Goal: Feedback & Contribution: Submit feedback/report problem

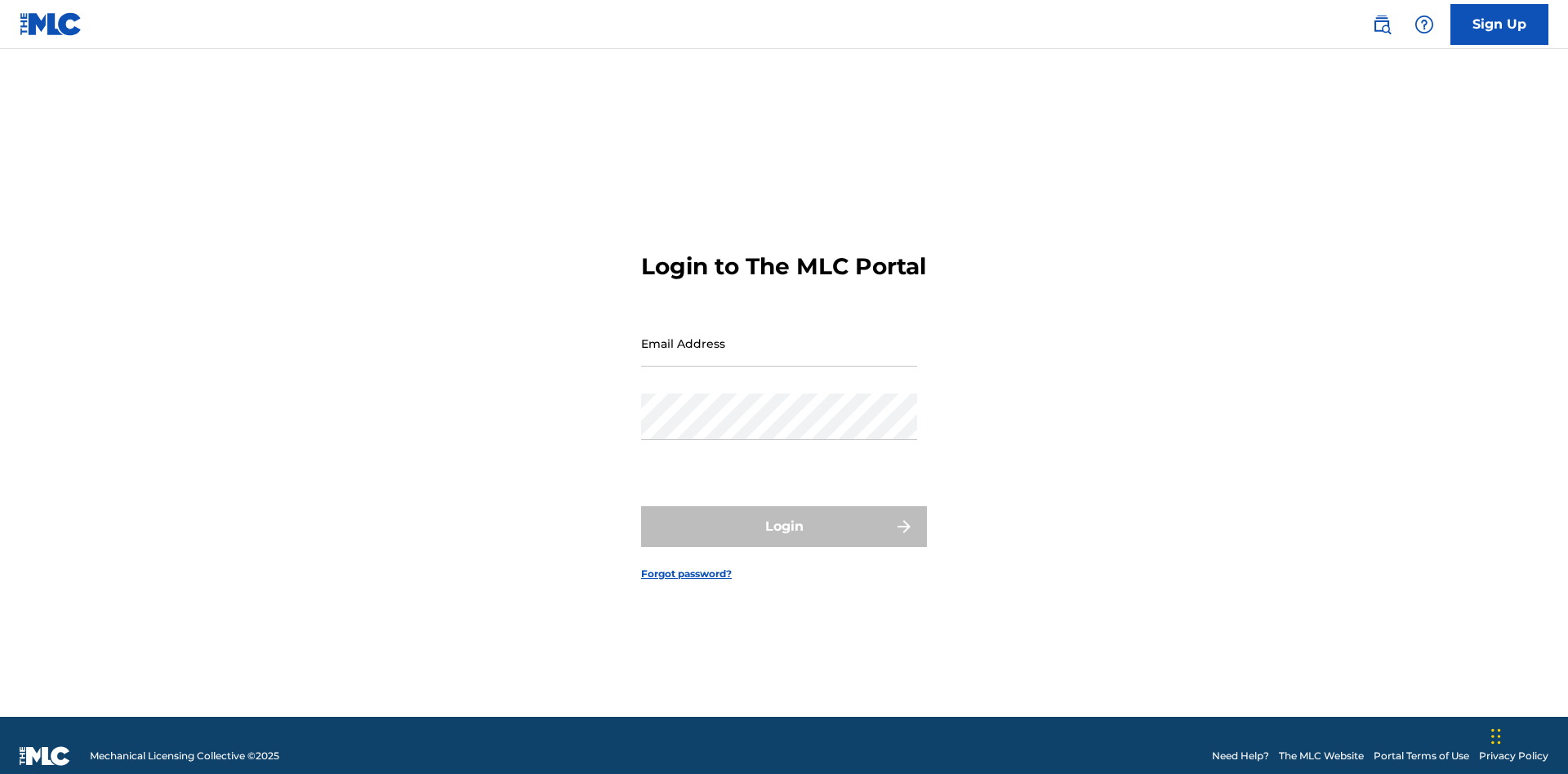
scroll to position [21, 0]
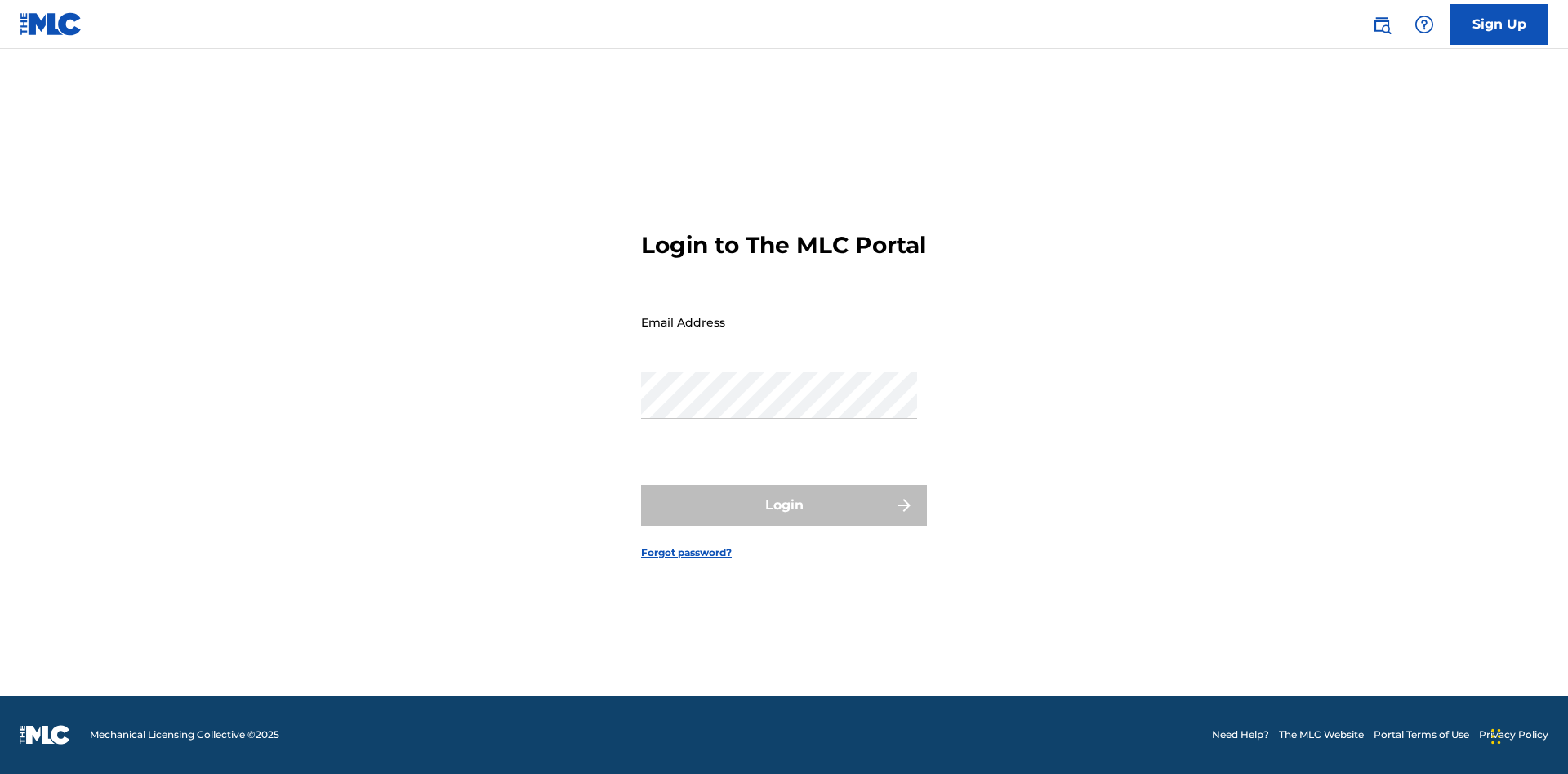
click at [779, 335] on input "Email Address" at bounding box center [779, 322] width 276 height 46
type input "Duke.McTesterson@gmail.com"
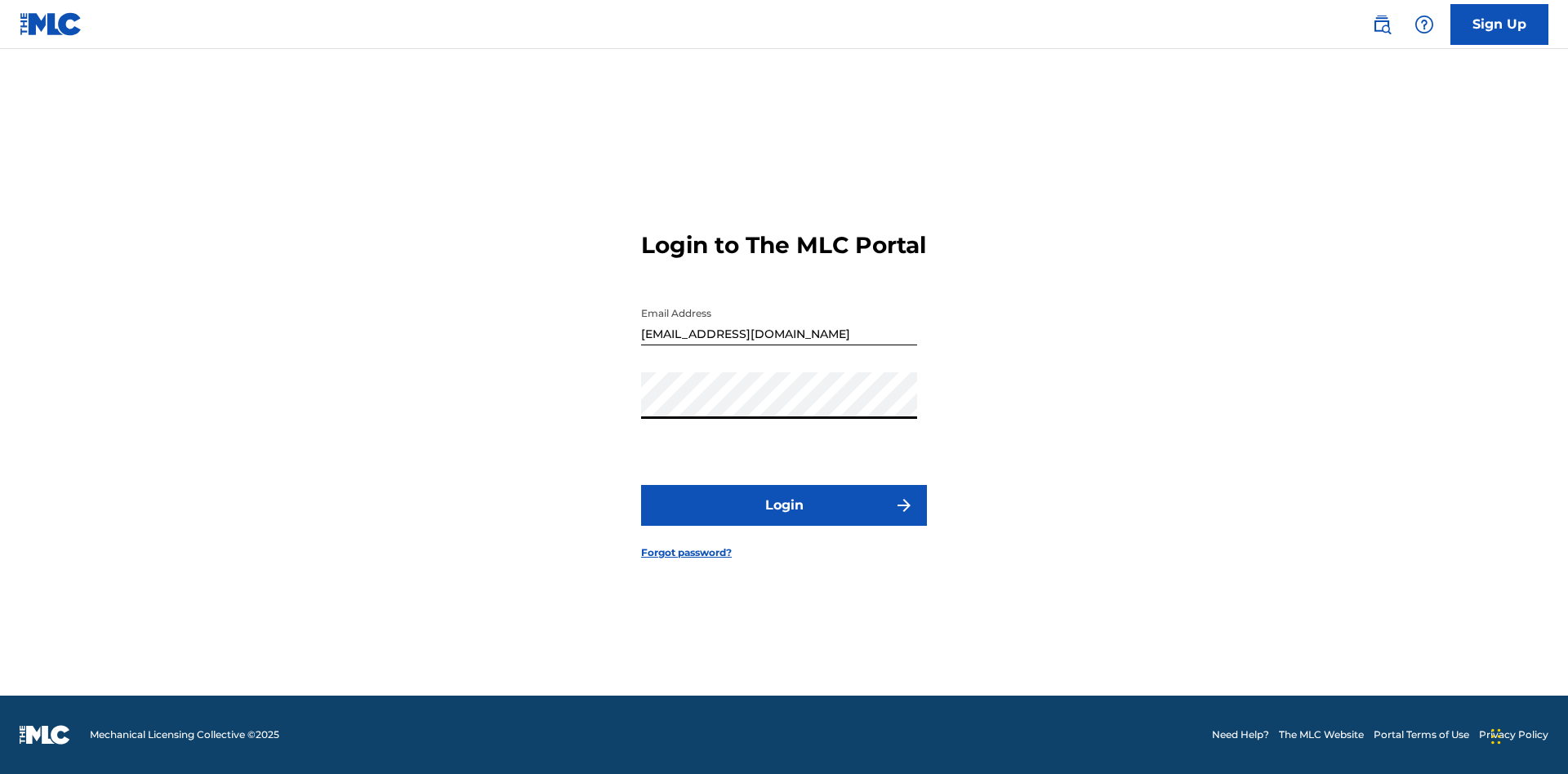
click at [784, 520] on button "Login" at bounding box center [784, 505] width 286 height 41
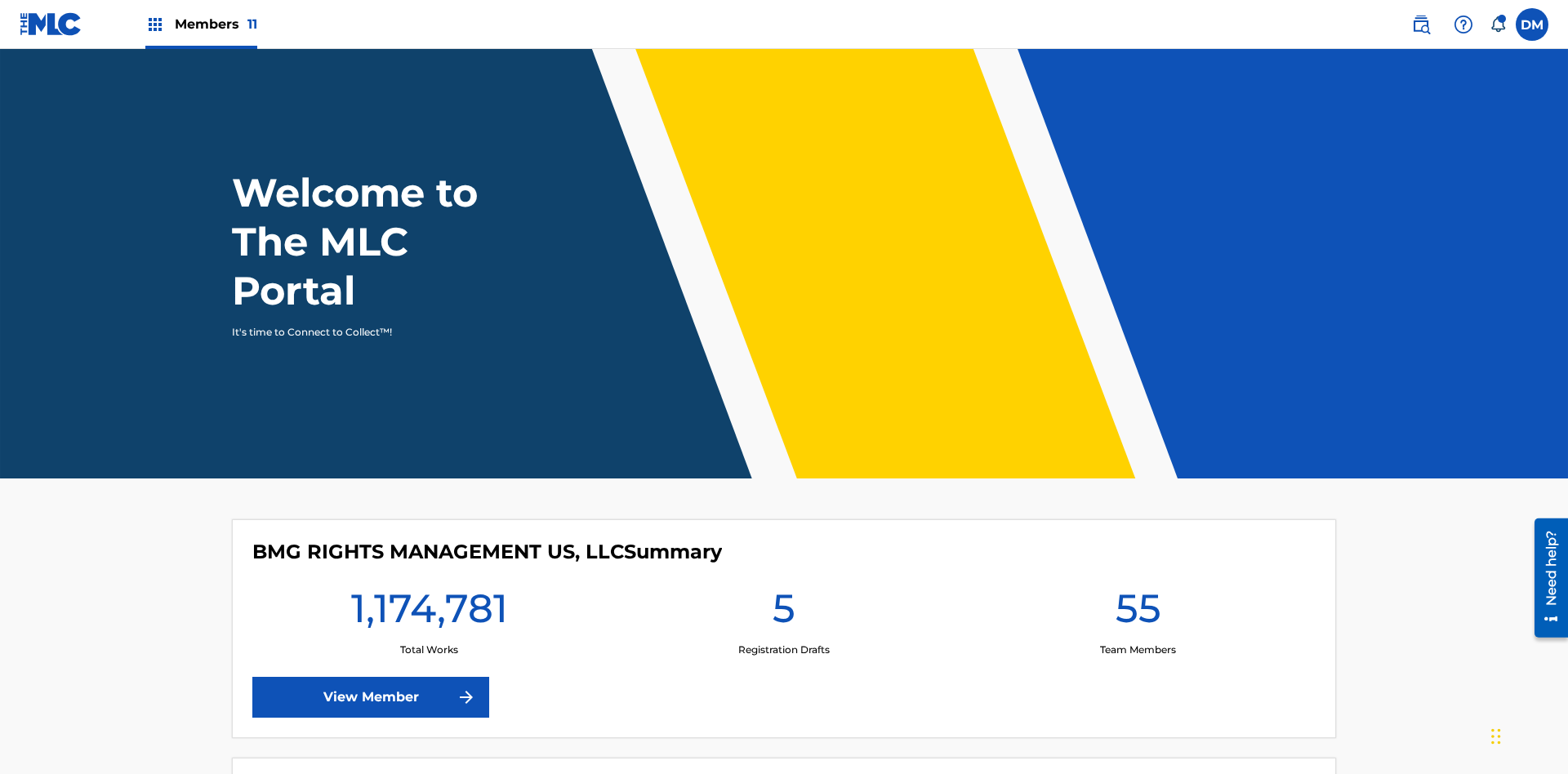
click at [1464, 24] on img at bounding box center [1464, 25] width 20 height 20
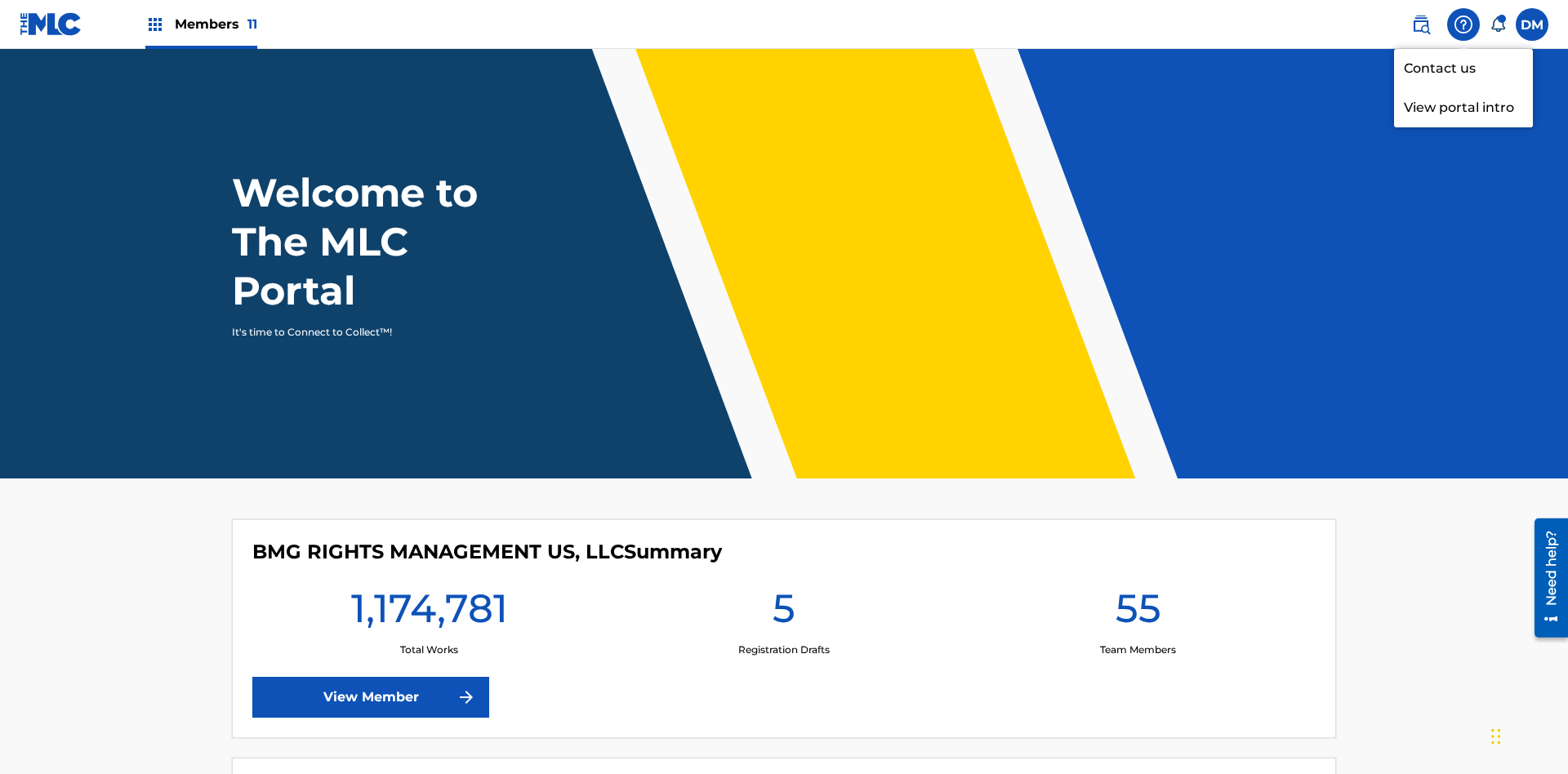
click at [1464, 68] on link "Contact us" at bounding box center [1463, 68] width 139 height 39
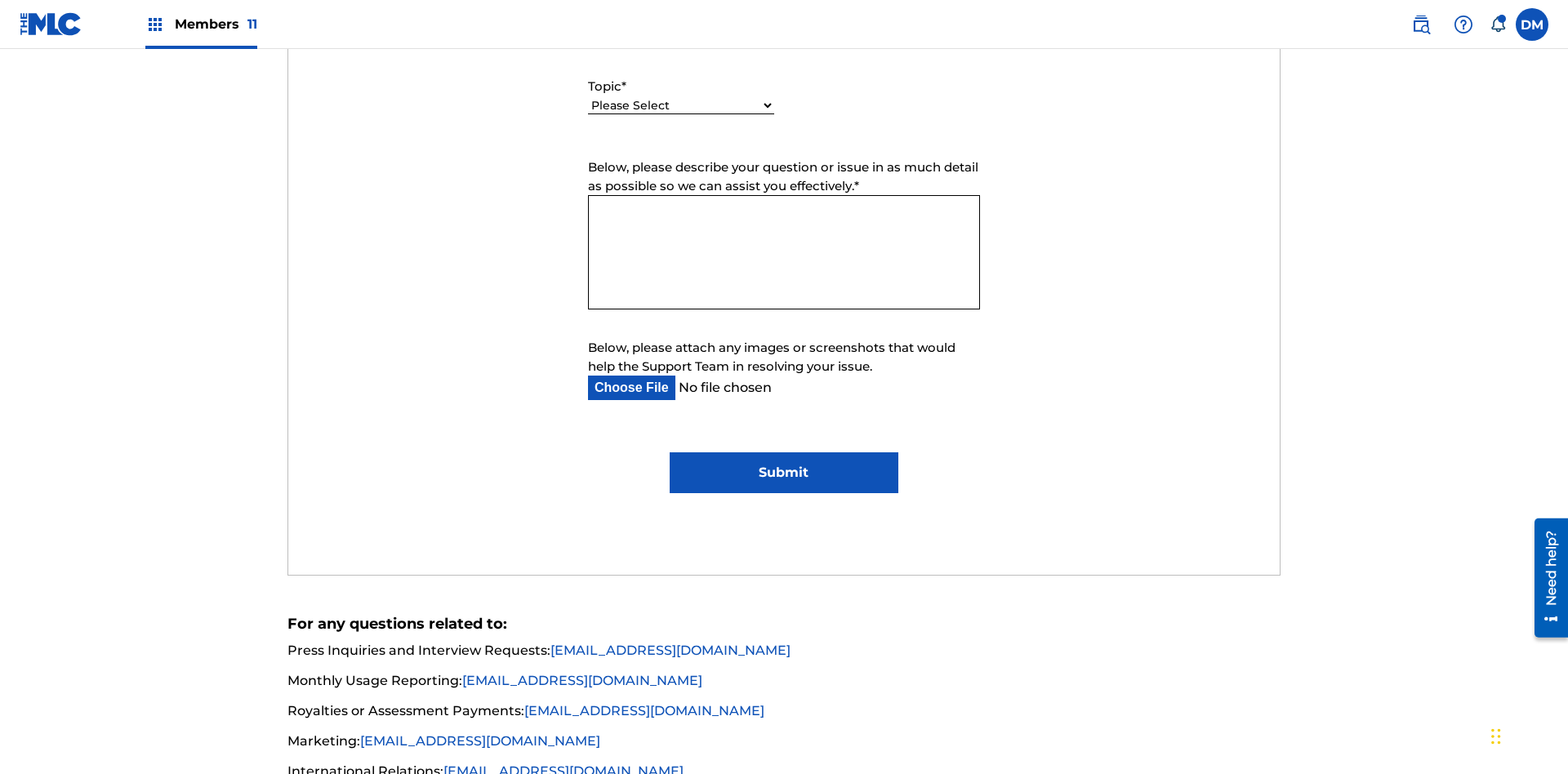
click at [681, 106] on select "Please Select I need help with my account I need help with managing my catalog …" at bounding box center [680, 105] width 186 height 17
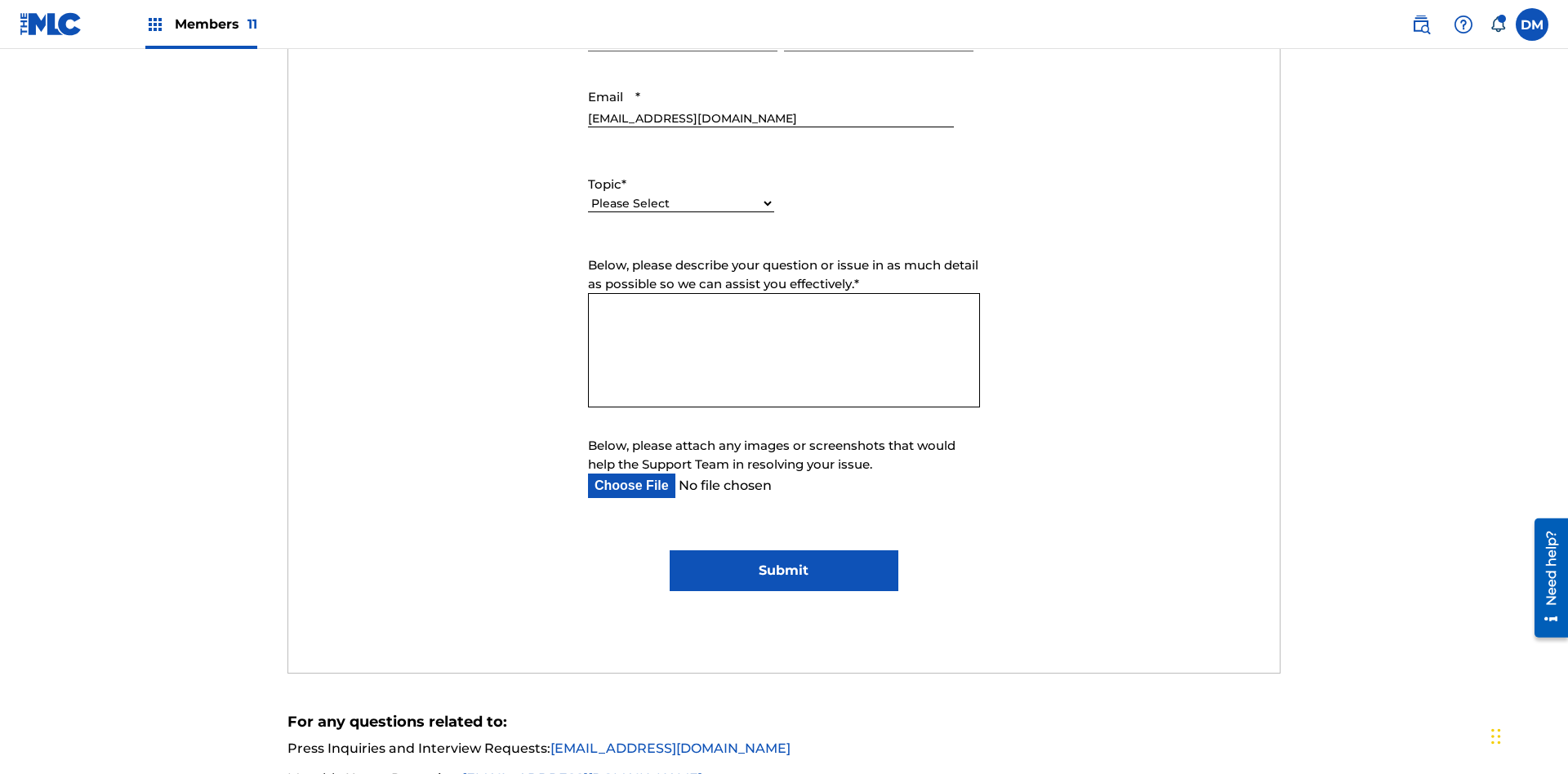
select select "I need help with managing my catalog"
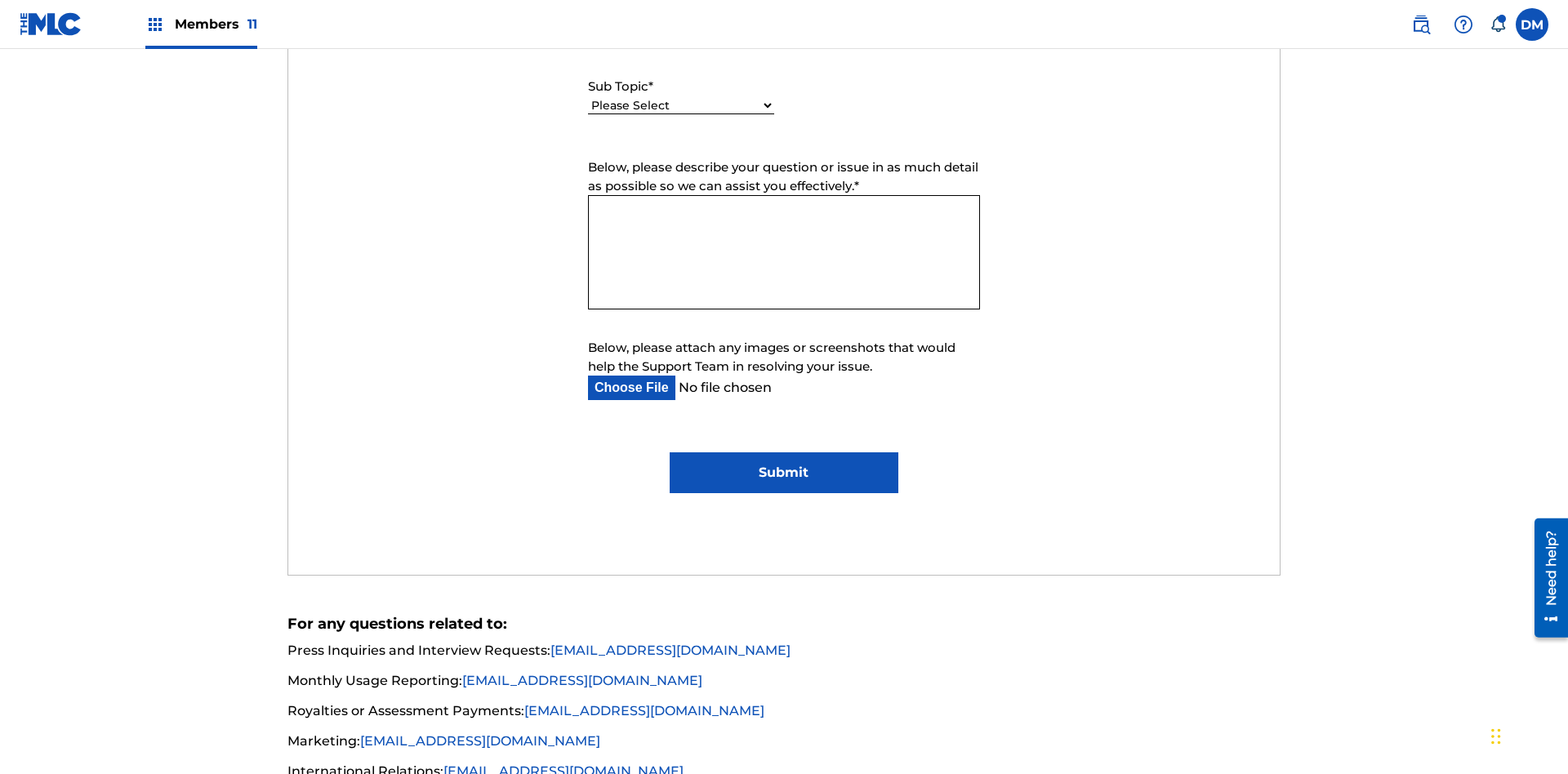
click at [681, 106] on select "Please Select I need help with CWR I need help registering my work(s) in The ML…" at bounding box center [680, 105] width 186 height 17
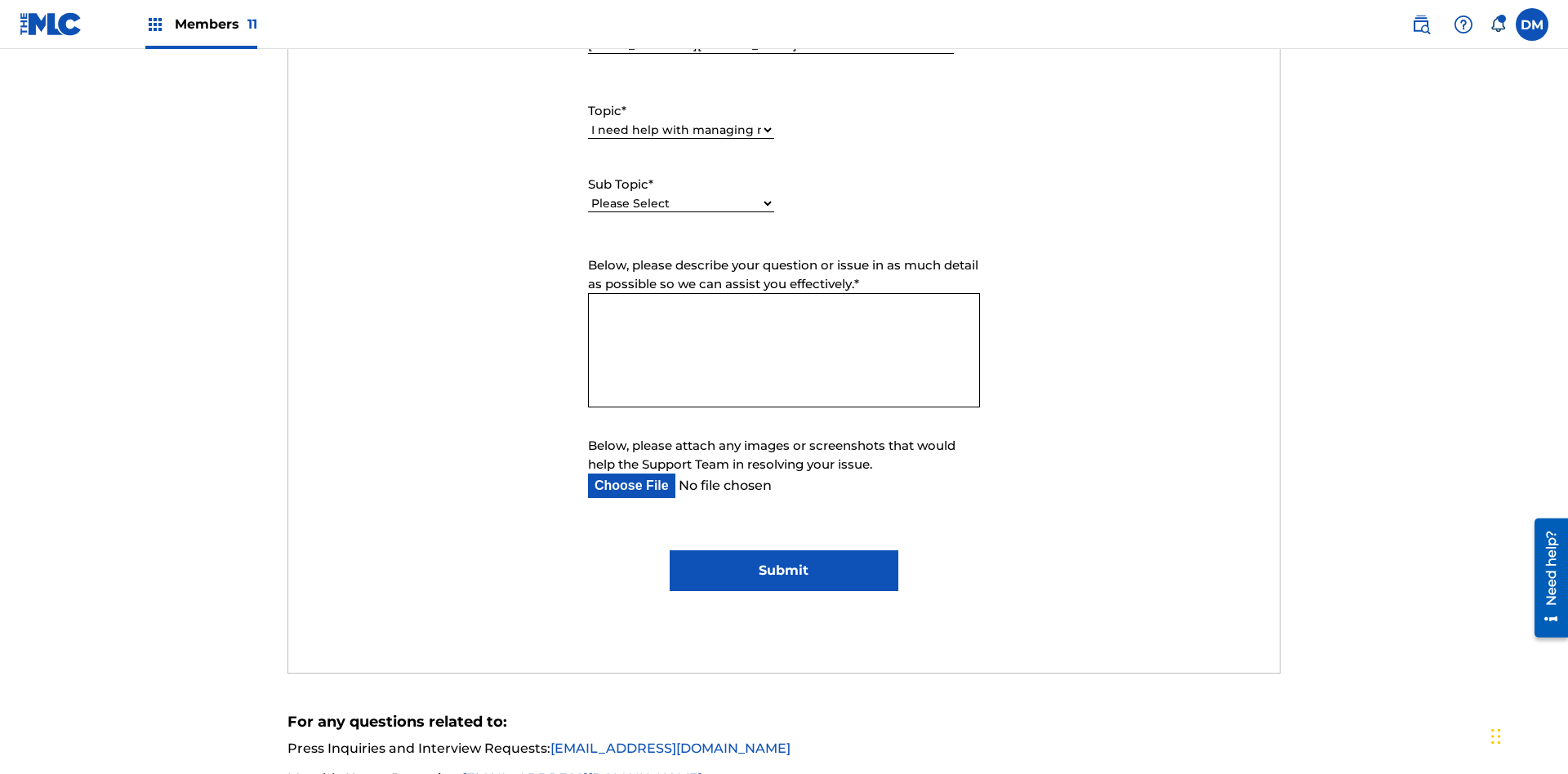
select select "I need help editing my works"
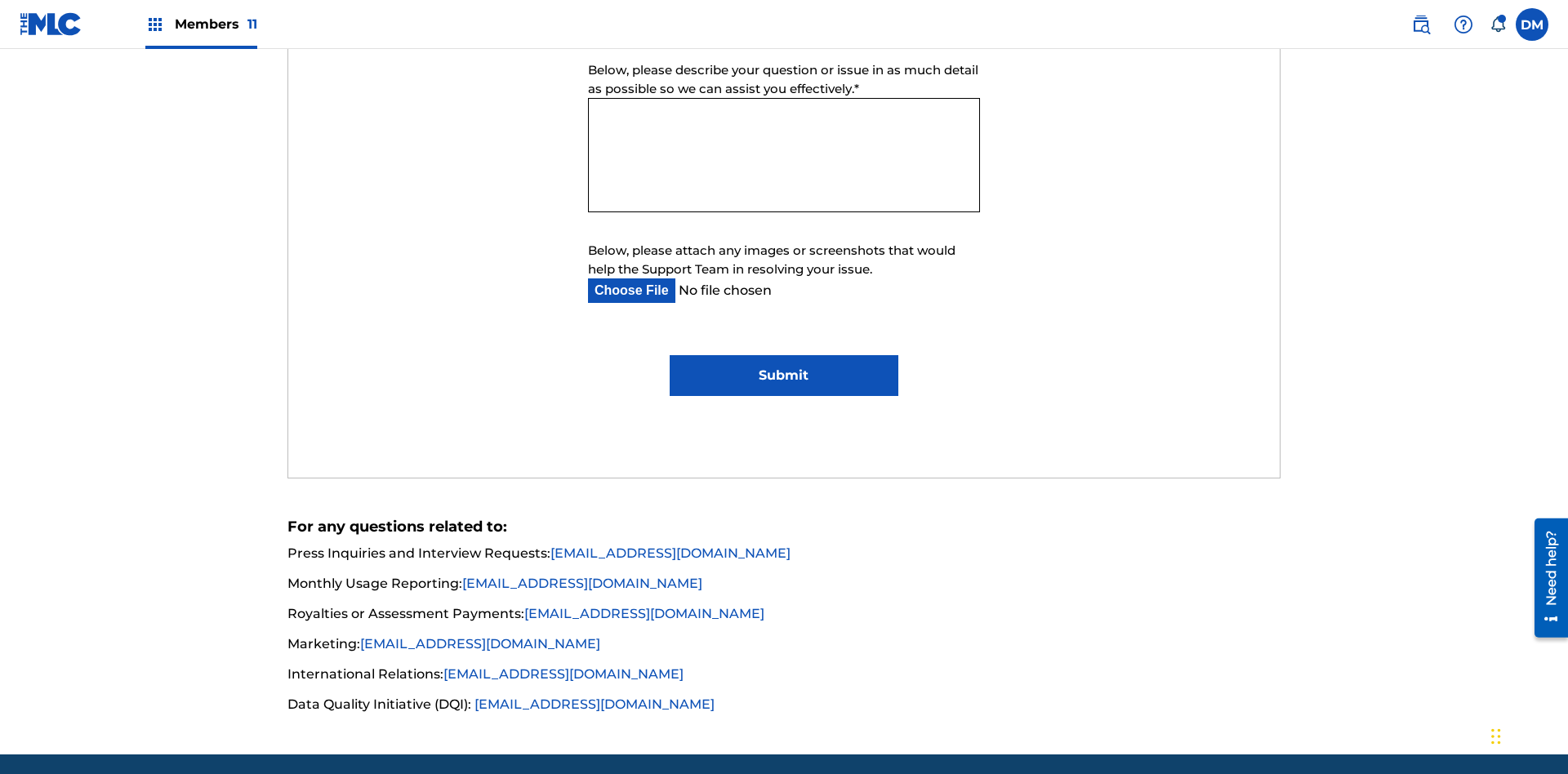
click at [784, 155] on textarea "Below, please describe your question or issue in as much detail as possible so …" at bounding box center [783, 155] width 392 height 114
type textarea "8NfpUvVJi9xk7cyGWTOi"
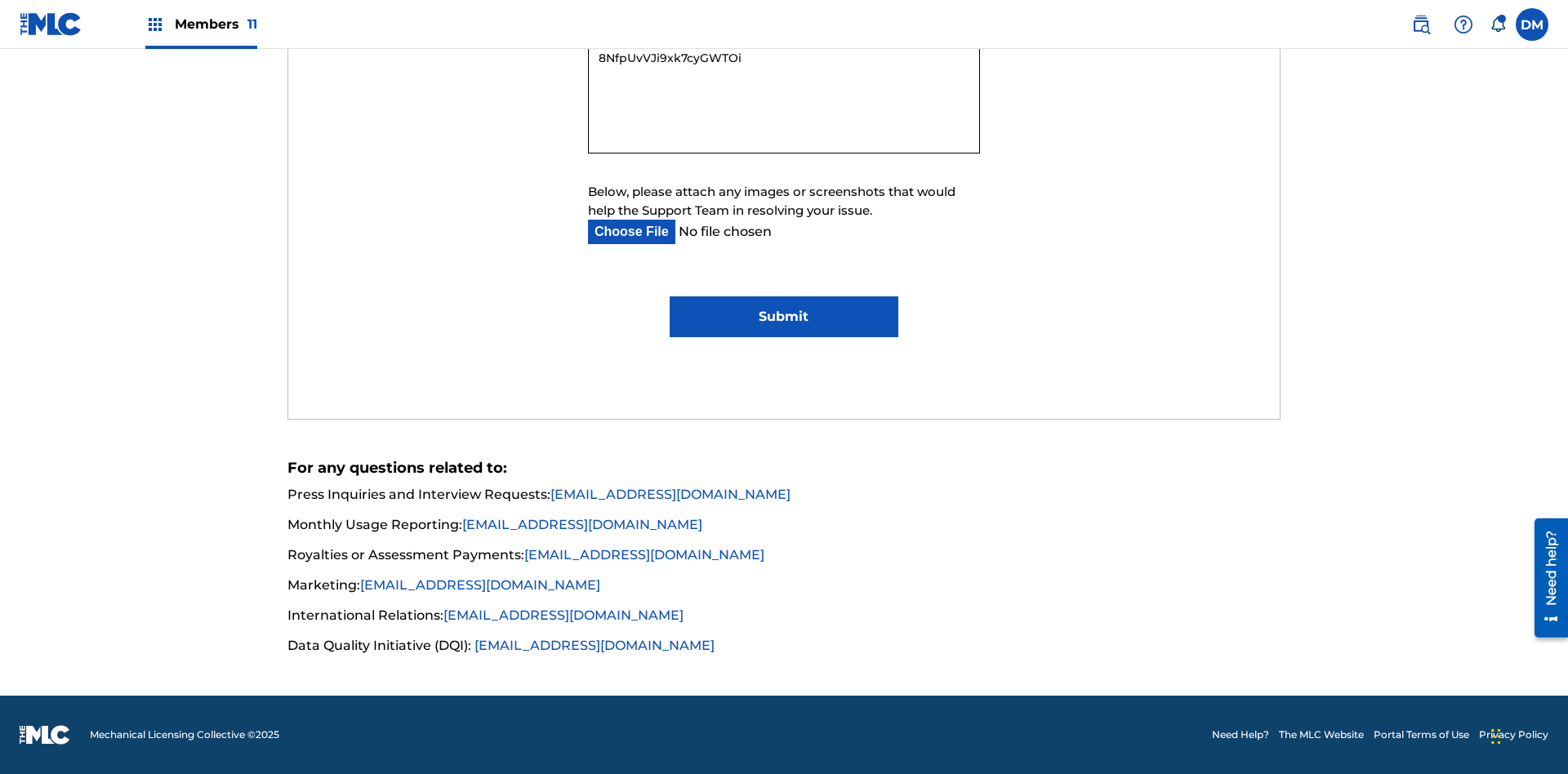
type input "C:\fakepath\jpg_test_document.jpg"
type textarea "8NfpUvVJi9xk7cyGWTOi"
click at [783, 317] on input "Submit" at bounding box center [783, 316] width 228 height 41
